Goal: Find specific page/section: Find specific page/section

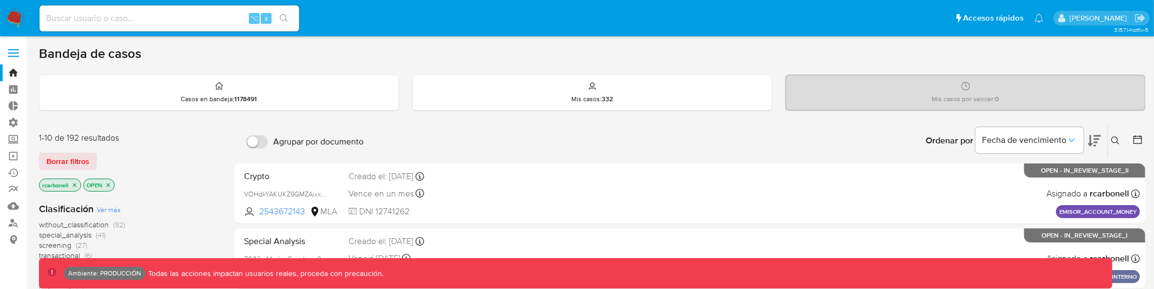
click at [14, 47] on label at bounding box center [13, 53] width 27 height 23
click at [0, 0] on input "checkbox" at bounding box center [0, 0] width 0 height 0
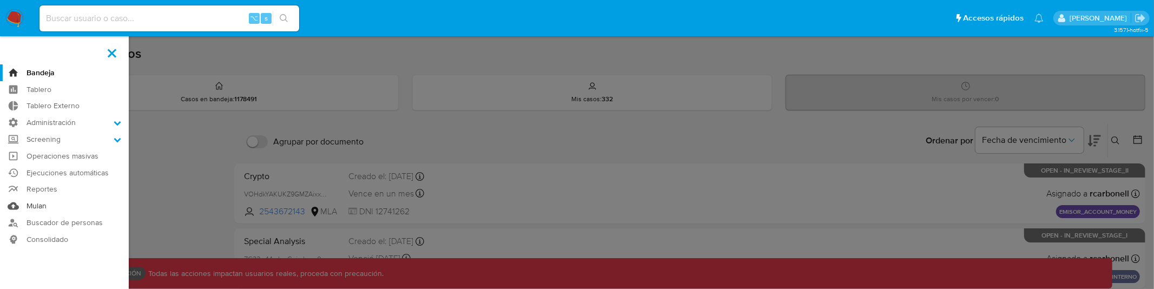
click at [46, 205] on link "Mulan" at bounding box center [64, 205] width 129 height 17
